Goal: Information Seeking & Learning: Learn about a topic

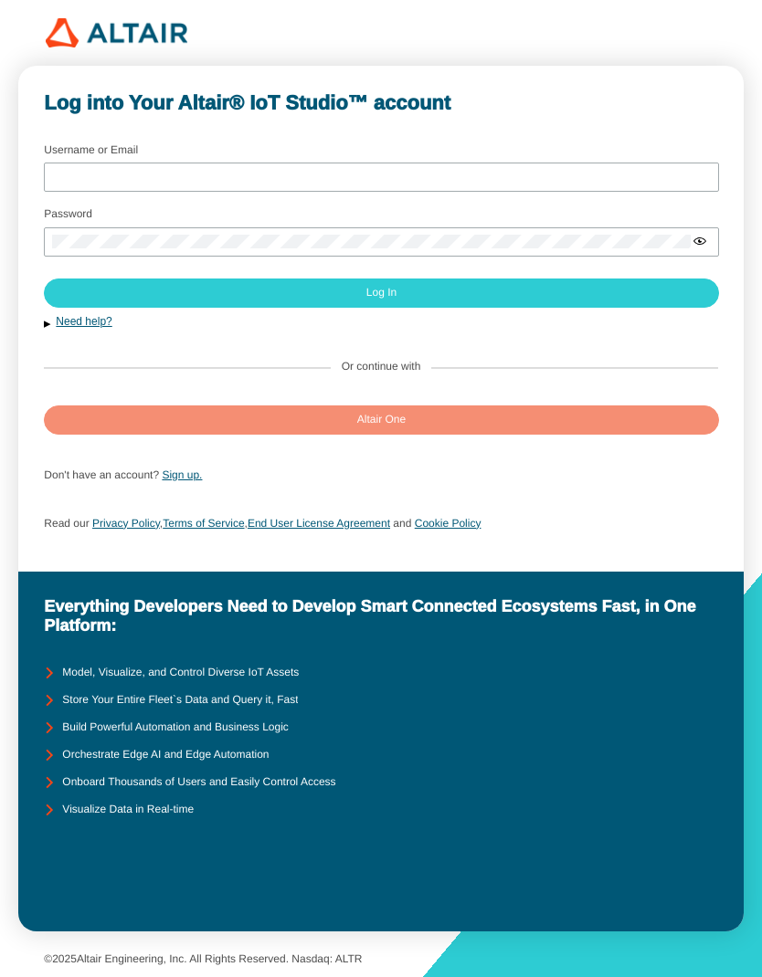
click at [492, 420] on paper-button "Altair One" at bounding box center [381, 420] width 674 height 29
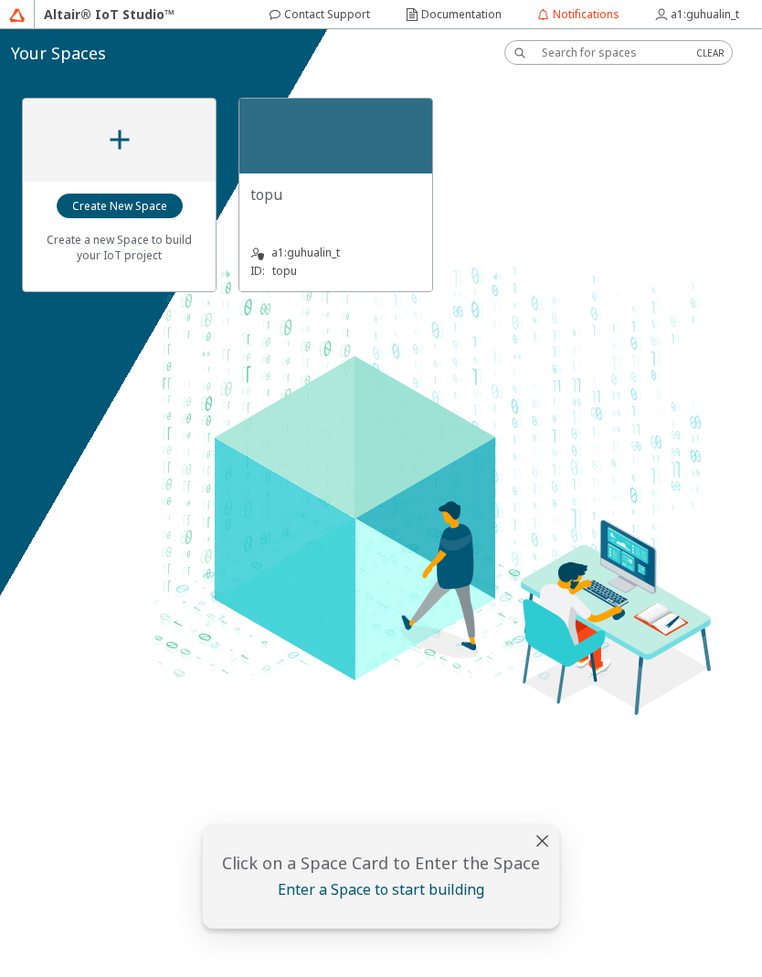
click at [0, 0] on slot "Documentation" at bounding box center [0, 0] width 0 height 0
click at [380, 207] on div "topu" at bounding box center [335, 203] width 171 height 37
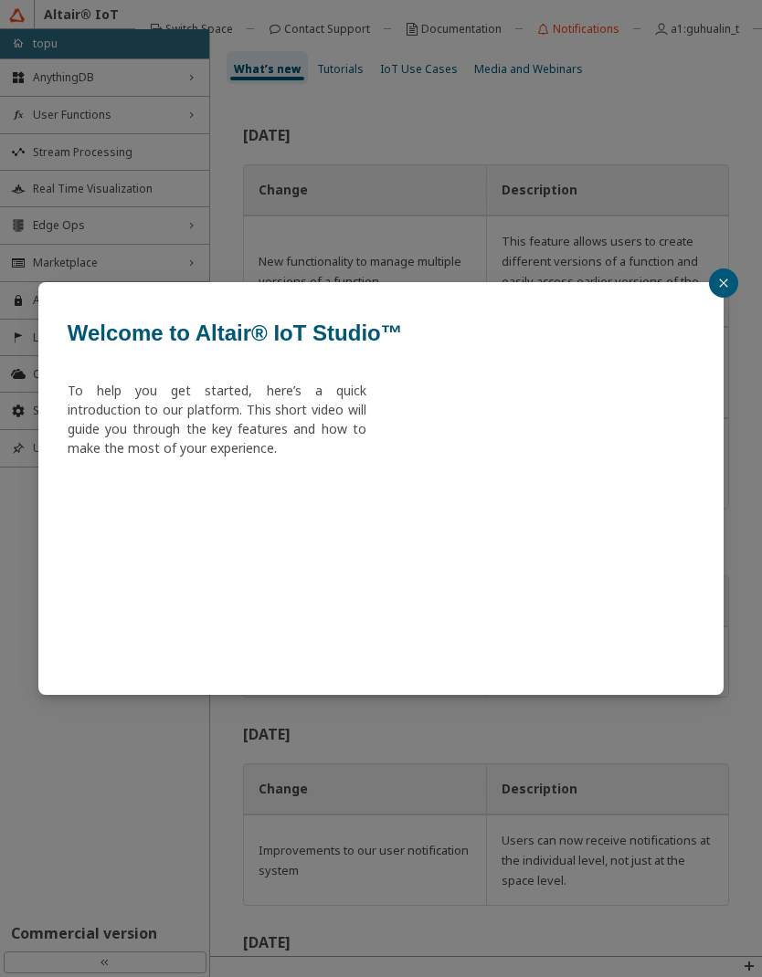
click at [722, 288] on icon "close" at bounding box center [723, 283] width 11 height 11
click at [151, 160] on div "Welcome to Altair® IoT Studio™ To help you get started, here’s a quick introduc…" at bounding box center [381, 488] width 762 height 977
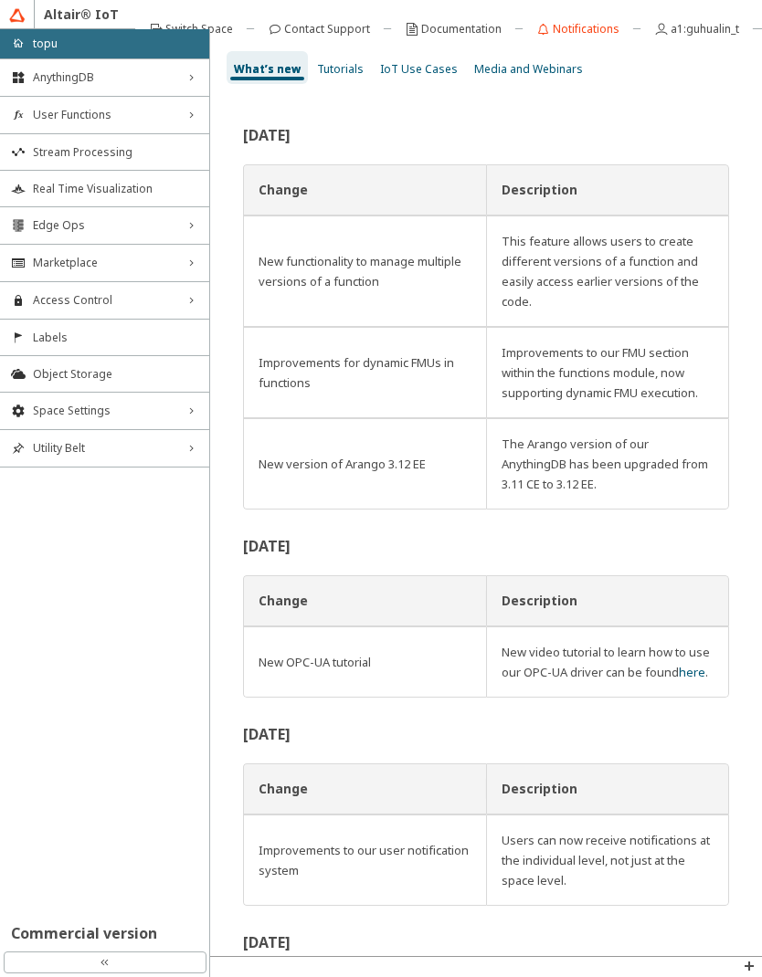
click at [152, 154] on span "Stream Processing" at bounding box center [115, 152] width 165 height 15
